Goal: Task Accomplishment & Management: Manage account settings

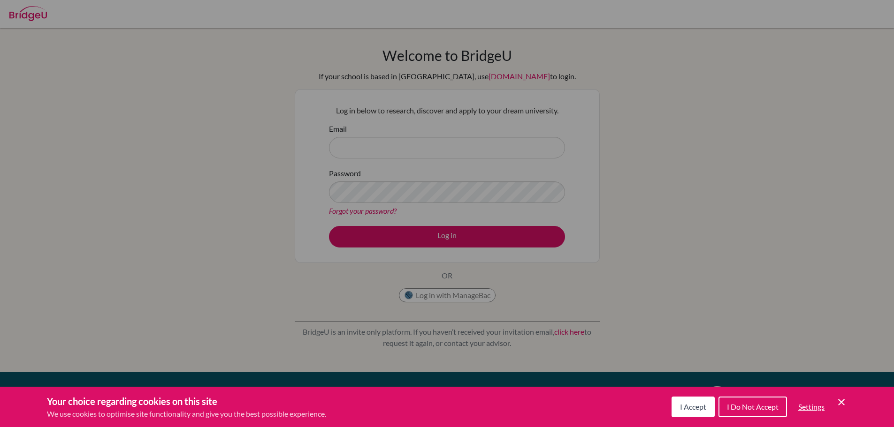
click at [747, 404] on span "I Do Not Accept" at bounding box center [753, 407] width 52 height 9
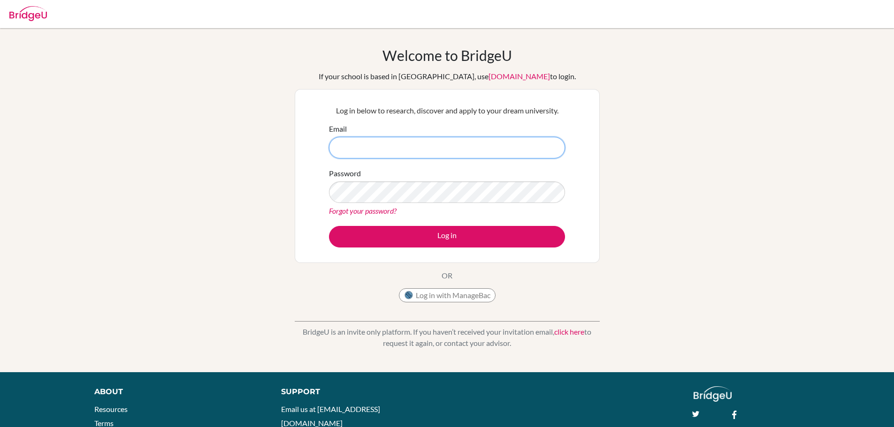
click at [440, 153] on input "Email" at bounding box center [447, 148] width 236 height 22
type input "[EMAIL_ADDRESS][DOMAIN_NAME]"
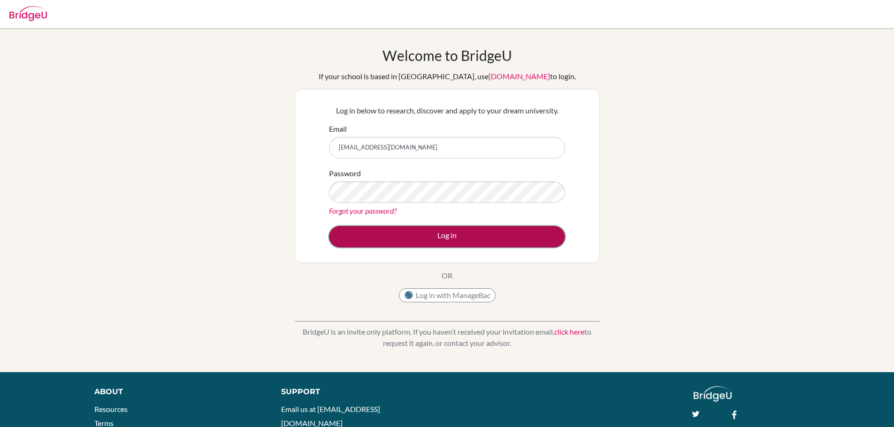
click at [483, 233] on button "Log in" at bounding box center [447, 237] width 236 height 22
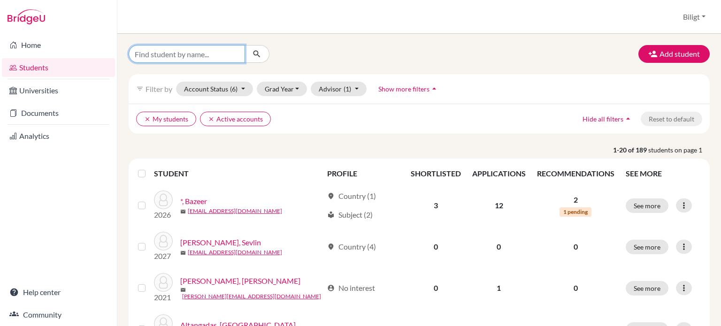
click at [188, 53] on input "Find student by name..." at bounding box center [187, 54] width 116 height 18
type input "enkhermlen"
click button "submit" at bounding box center [256, 54] width 25 height 18
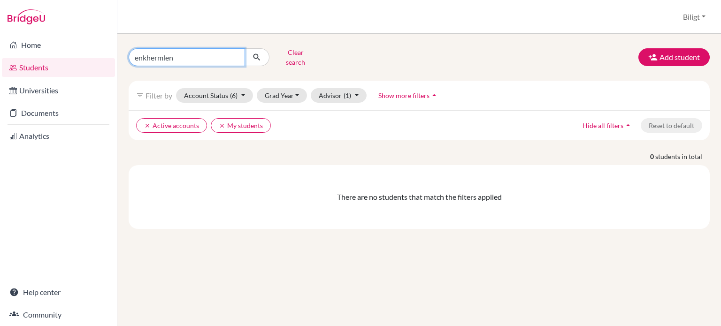
click at [188, 53] on input "enkhermlen" at bounding box center [187, 57] width 116 height 18
type input "erkhemlen"
click button "submit" at bounding box center [256, 57] width 25 height 18
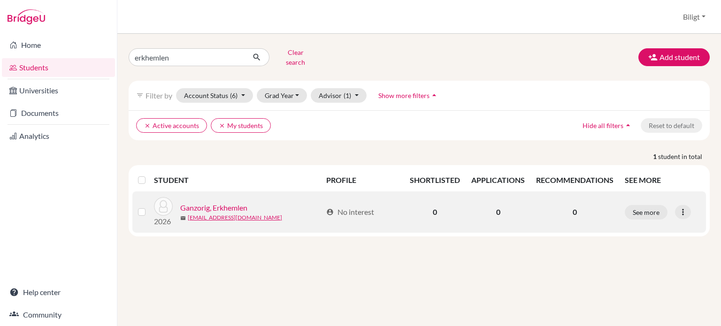
click at [232, 202] on link "Ganzorig, Erkhemlen" at bounding box center [213, 207] width 67 height 11
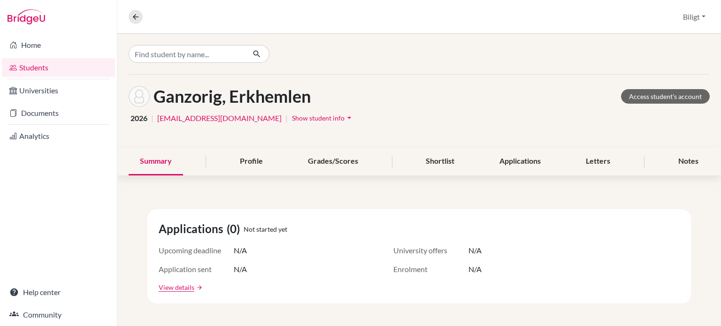
click at [315, 120] on span "Show student info" at bounding box center [318, 118] width 53 height 8
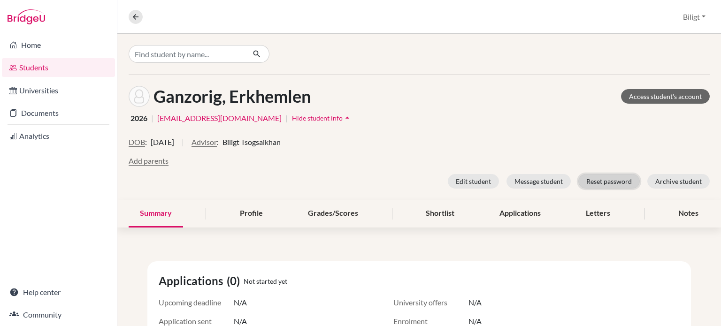
click at [597, 182] on button "Reset password" at bounding box center [608, 181] width 61 height 15
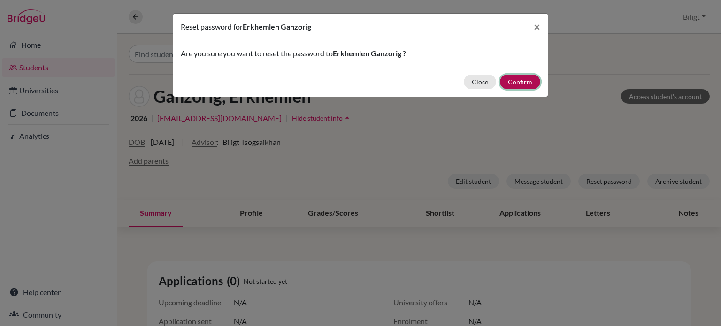
click at [528, 80] on button "Confirm" at bounding box center [520, 82] width 40 height 15
